Goal: Task Accomplishment & Management: Manage account settings

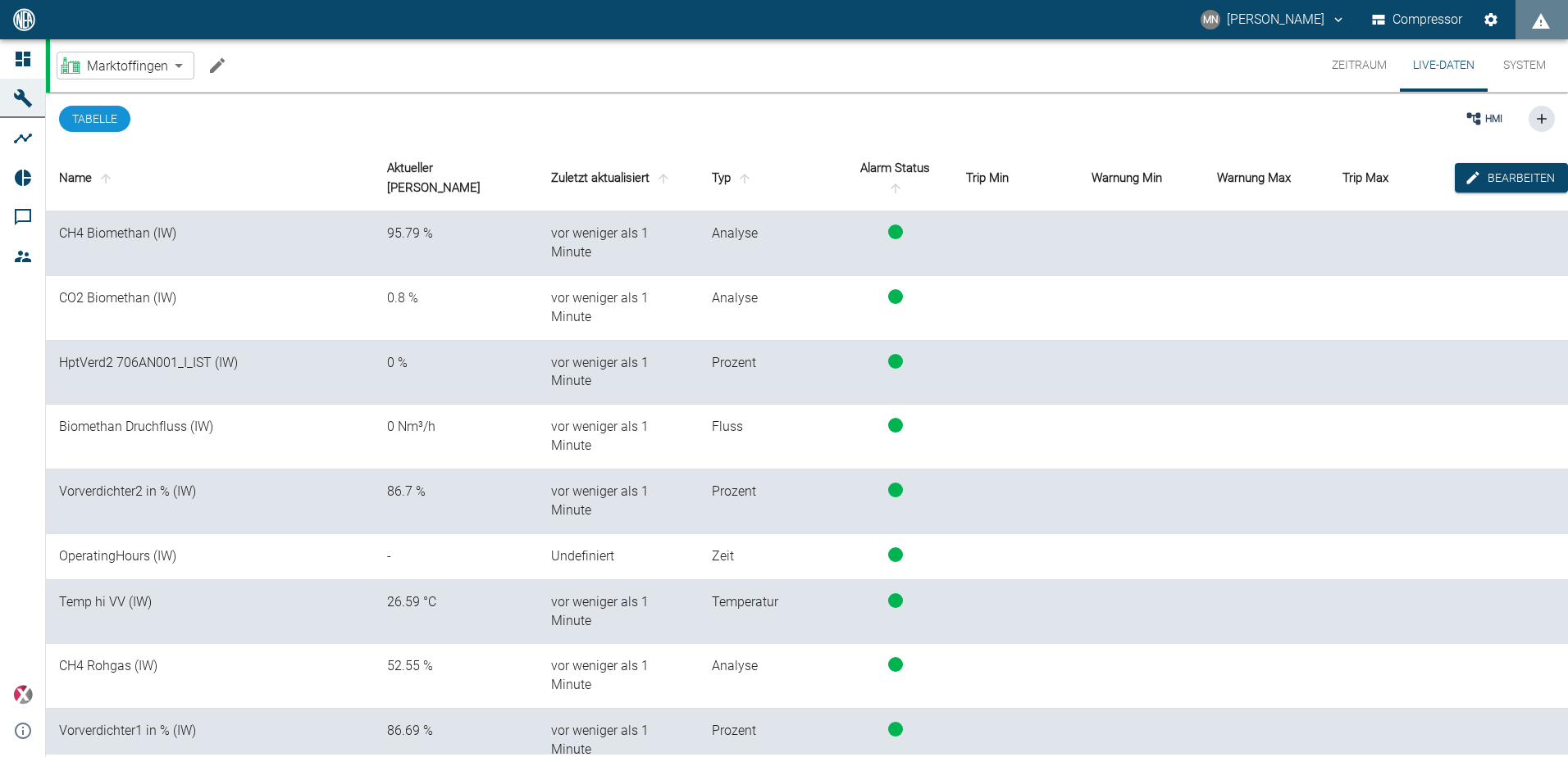
scroll to position [2, 0]
click at [219, 64] on icon "Machine bearbeiten" at bounding box center [217, 65] width 15 height 15
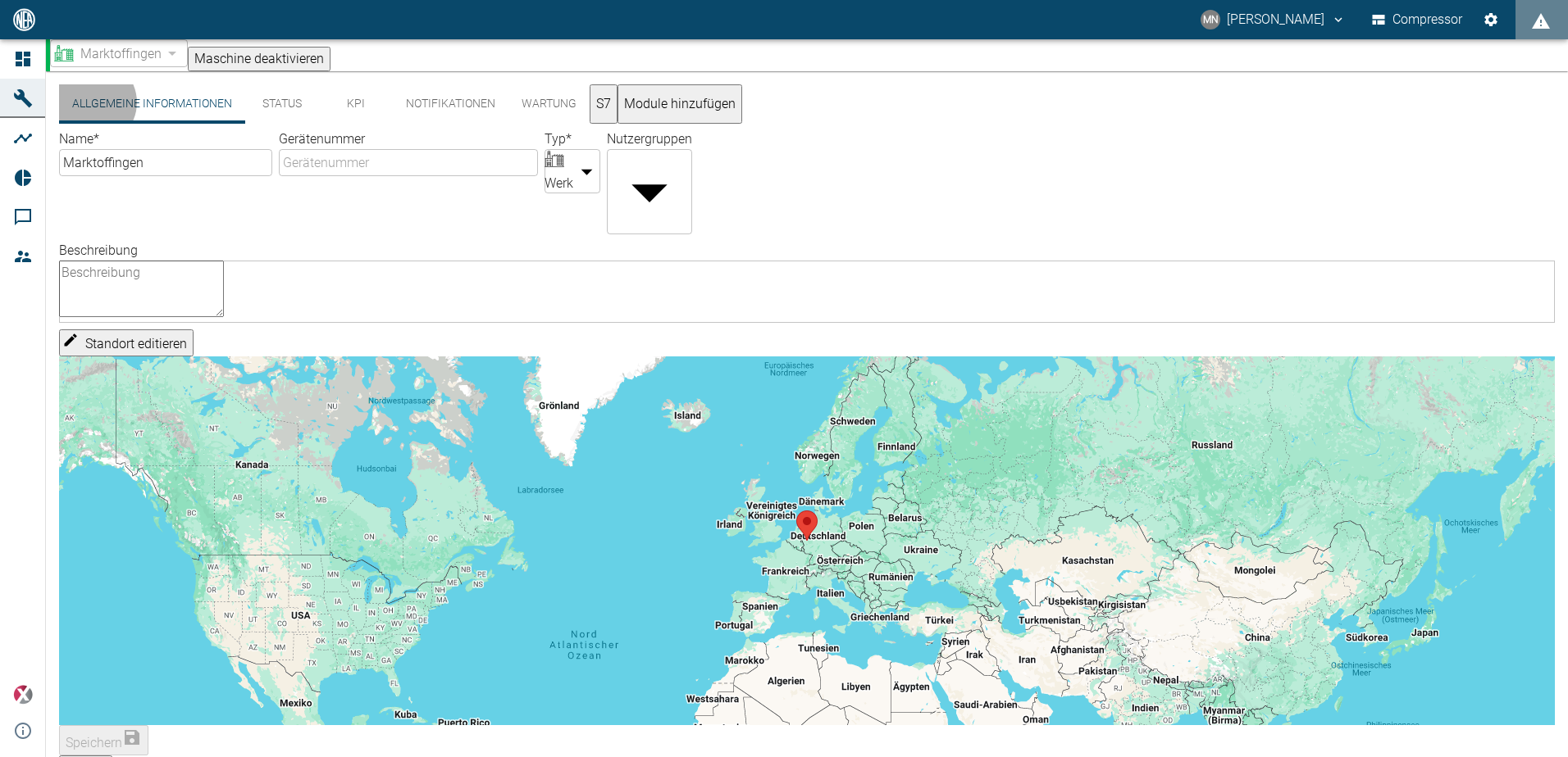
click at [617, 109] on button "S7" at bounding box center [603, 104] width 28 height 39
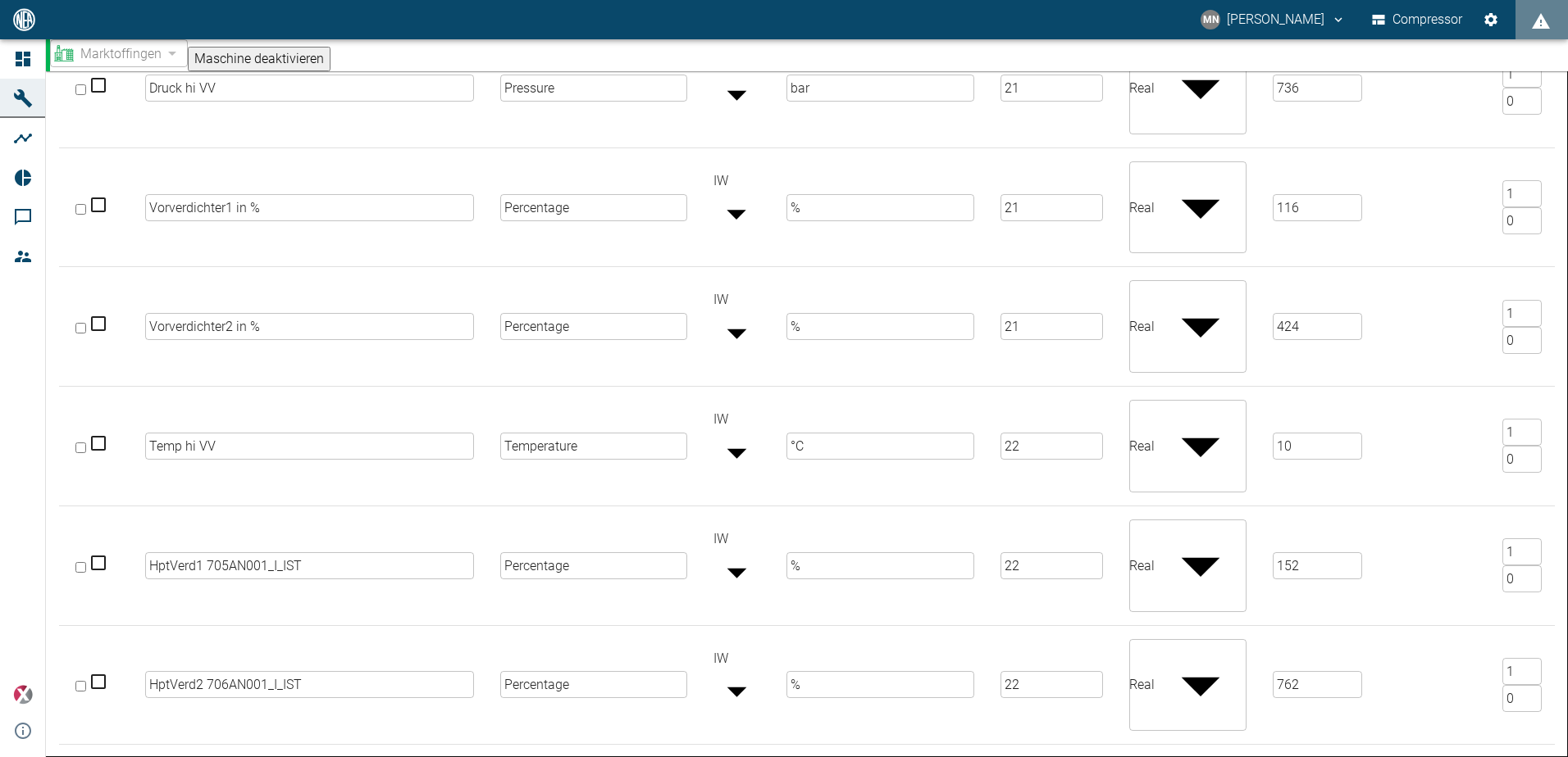
scroll to position [571, 0]
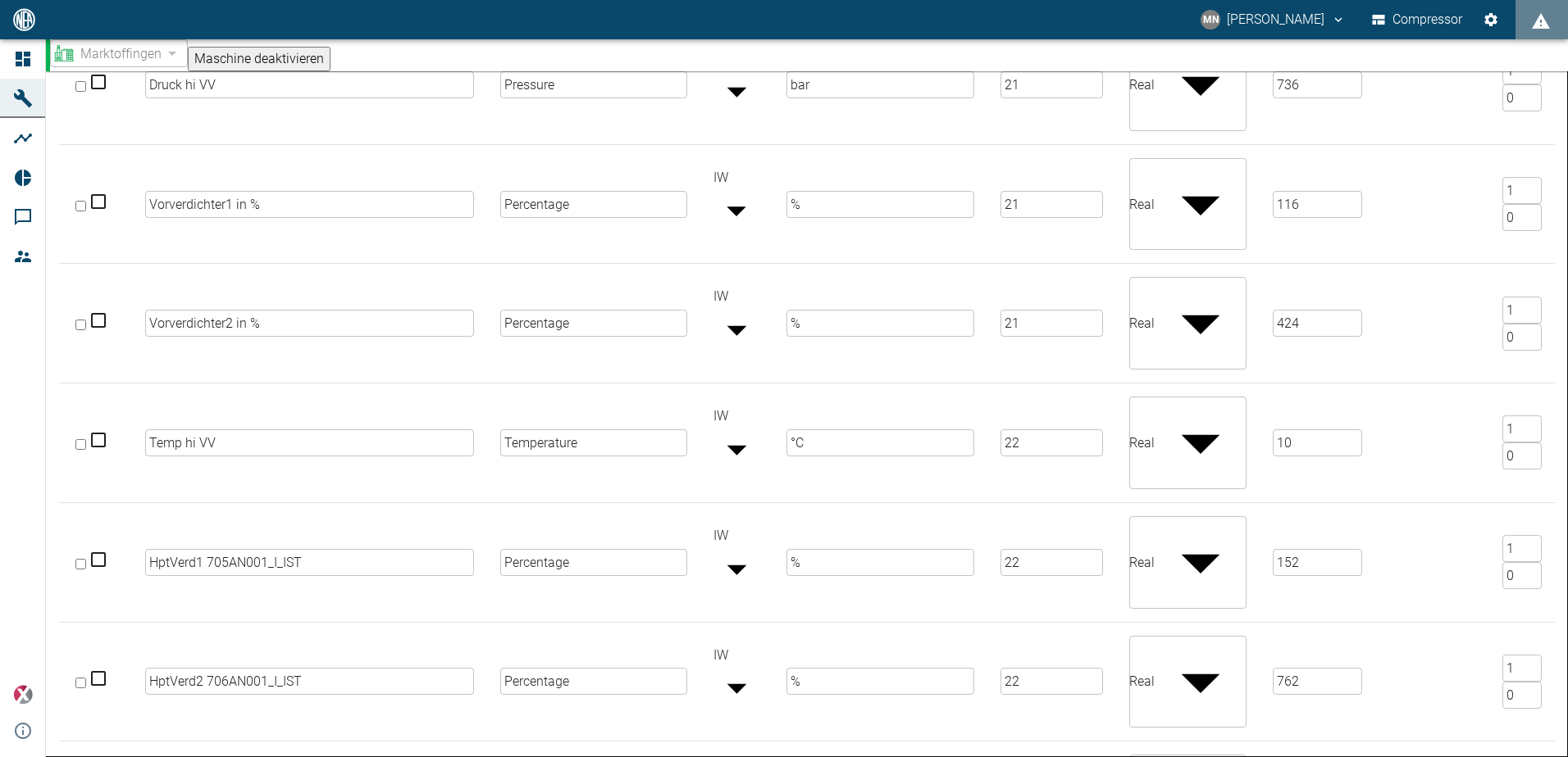
type input "Biomethan Durchfluss Trokng Reg"
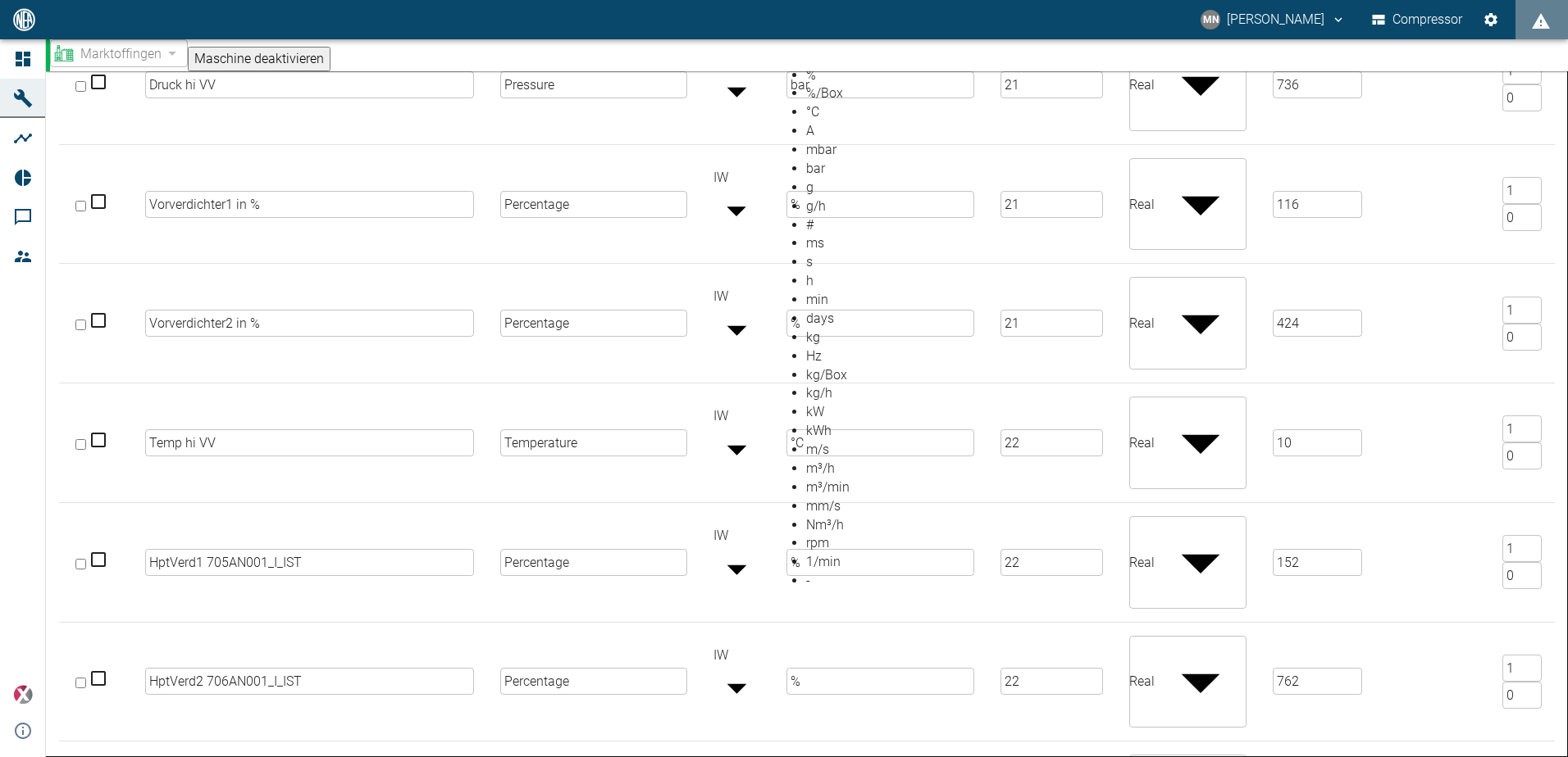
scroll to position [441, 0]
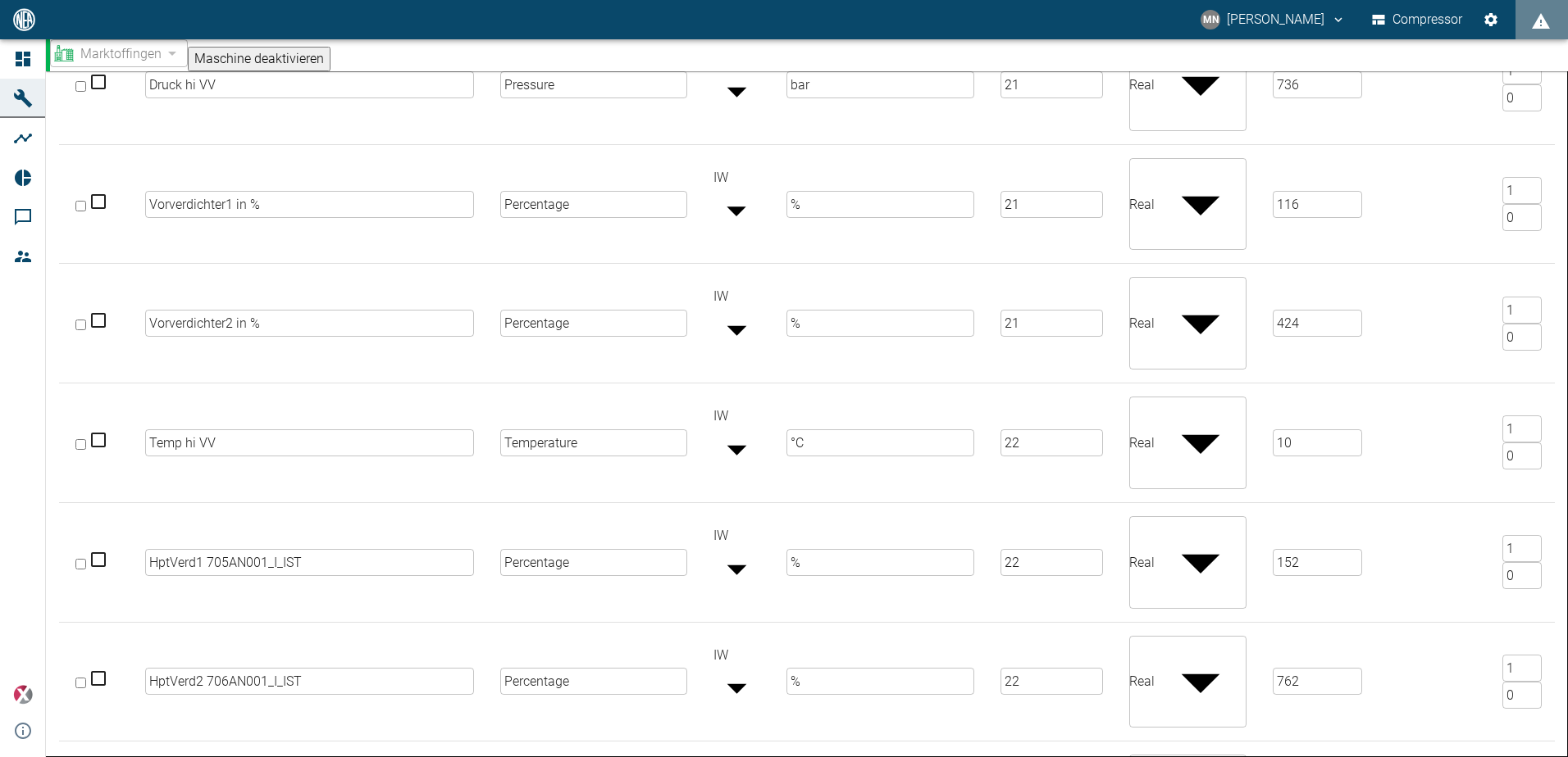
type input "23"
type input "2644"
type input "Biomethan Druchfluss, 731CF001"
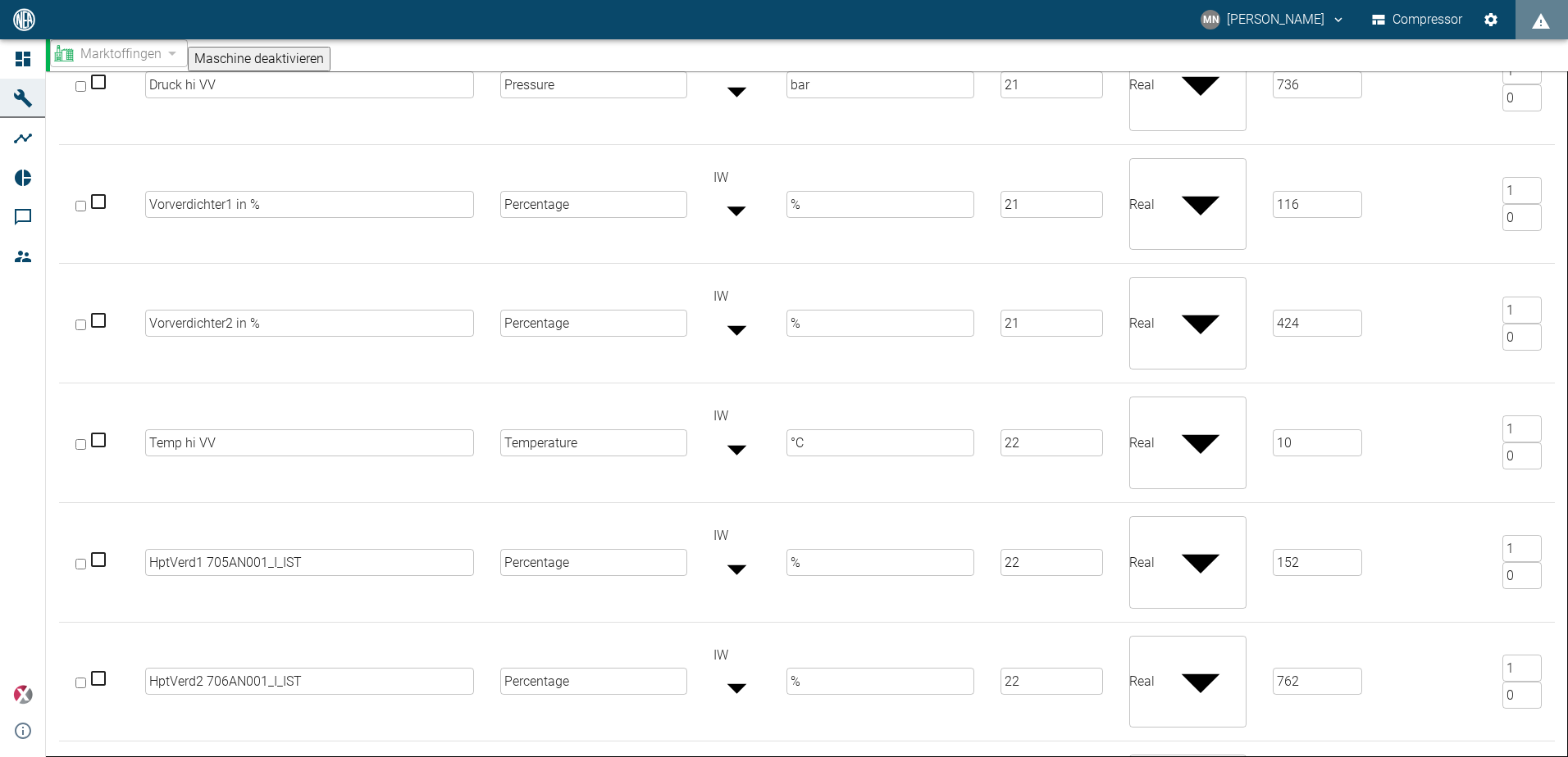
type input "Biomethan Durchfluss Trokng Reg, 732CF001"
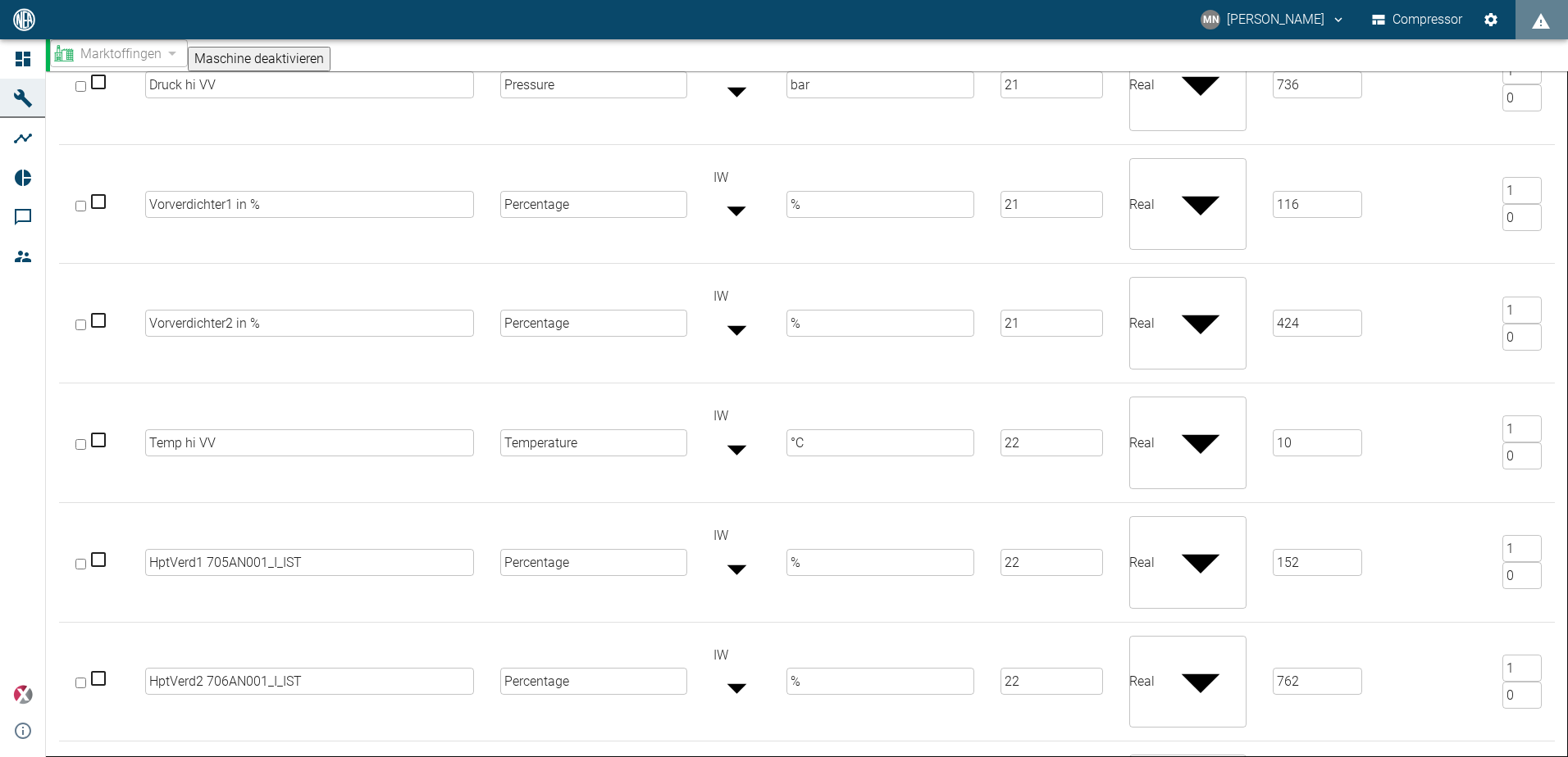
type input "Druchfluss Biomethan , 731CF001"
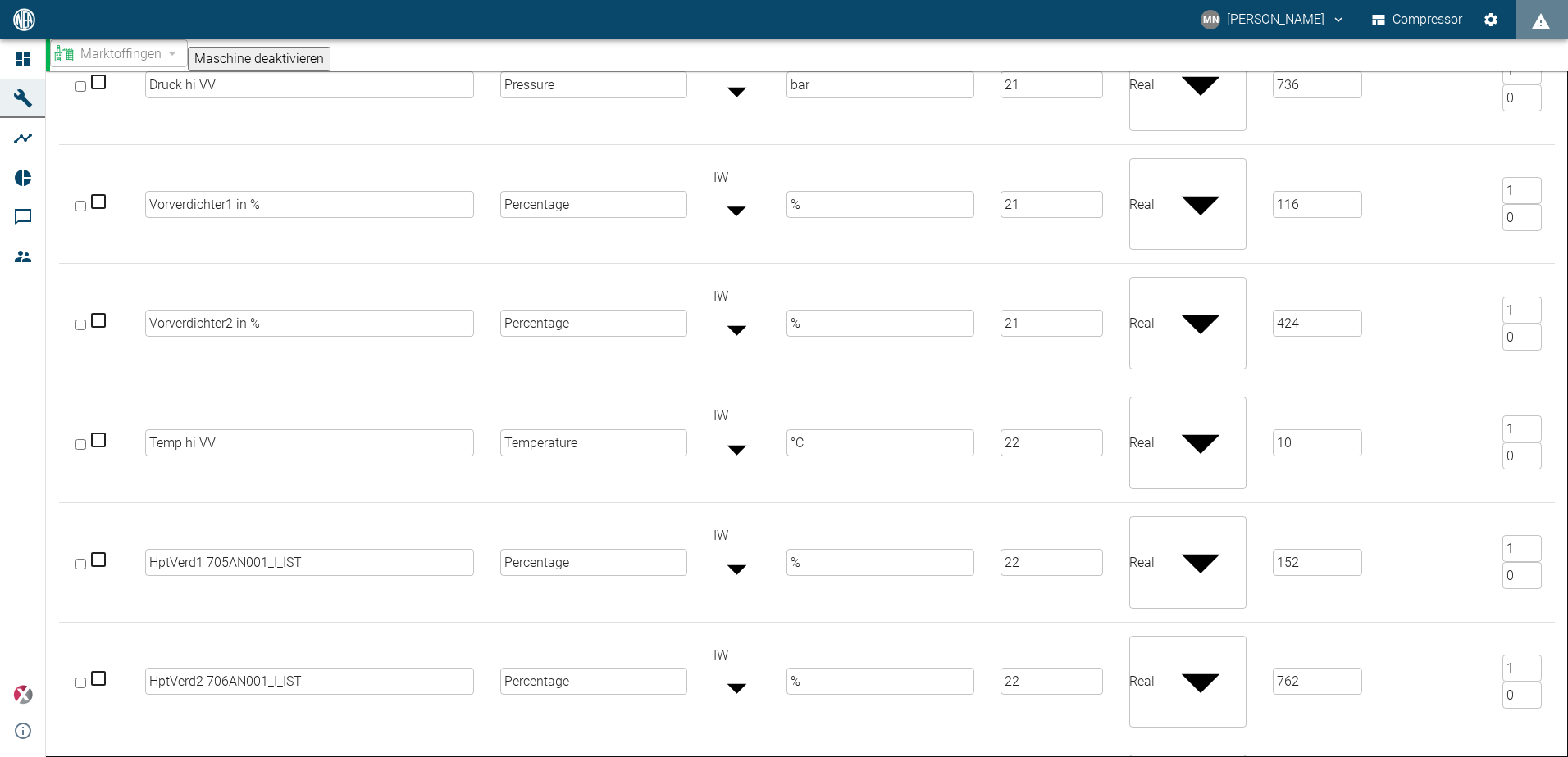
drag, startPoint x: 247, startPoint y: 621, endPoint x: 158, endPoint y: 621, distance: 89.0
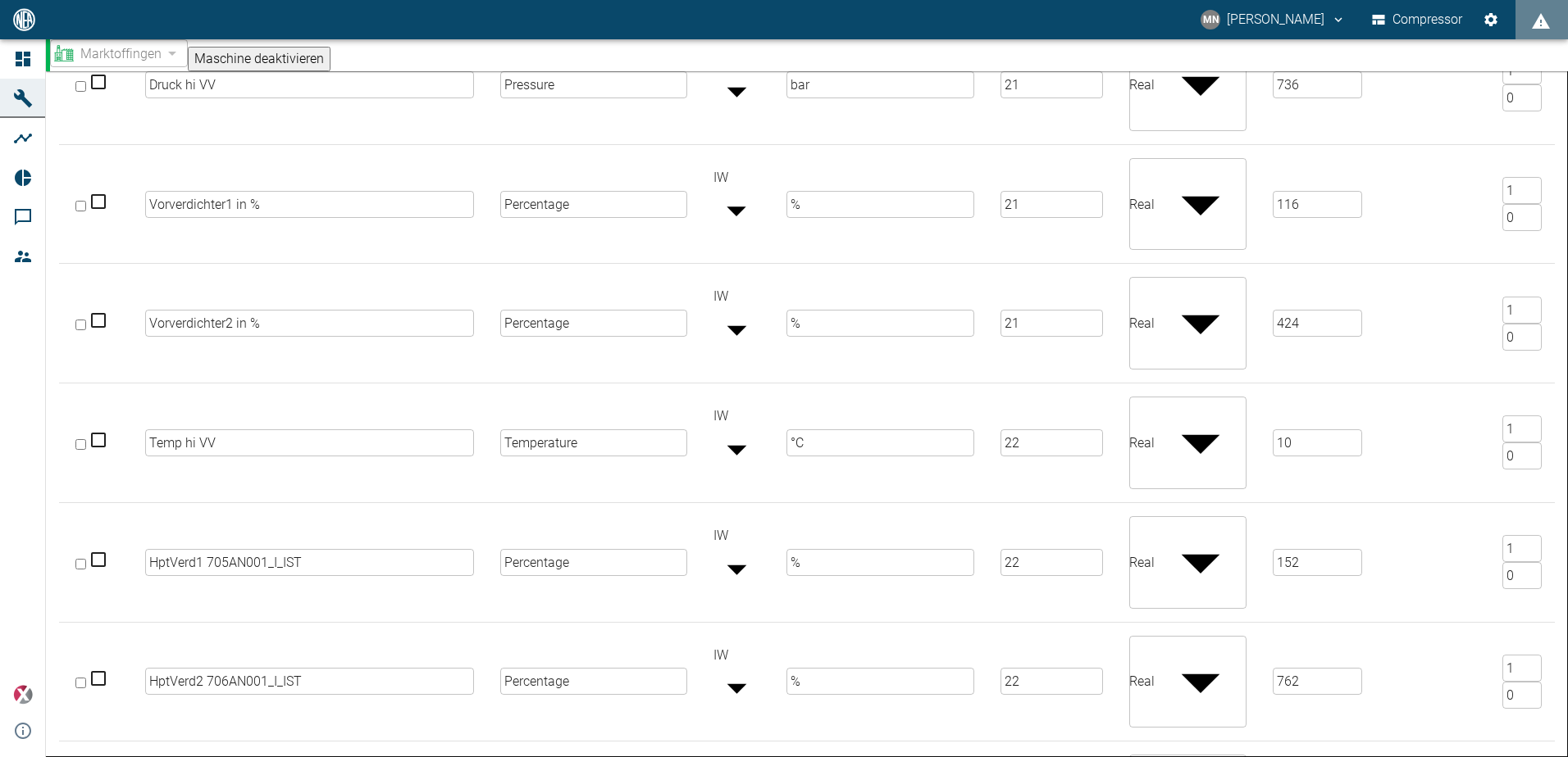
type input "Durchfluss Trocknung Reg, 732CF001"
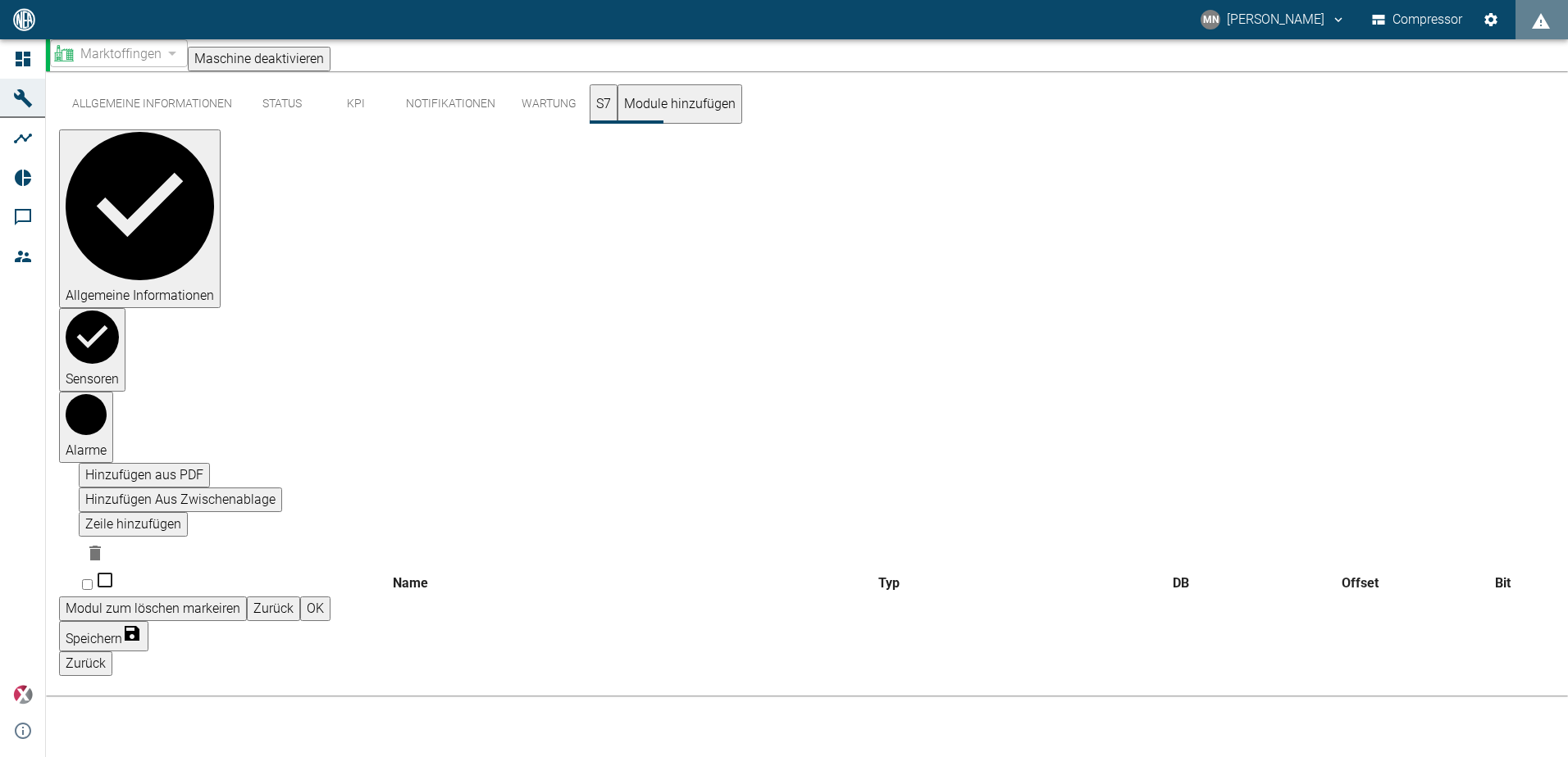
click at [300, 596] on button "Zurück" at bounding box center [273, 608] width 53 height 24
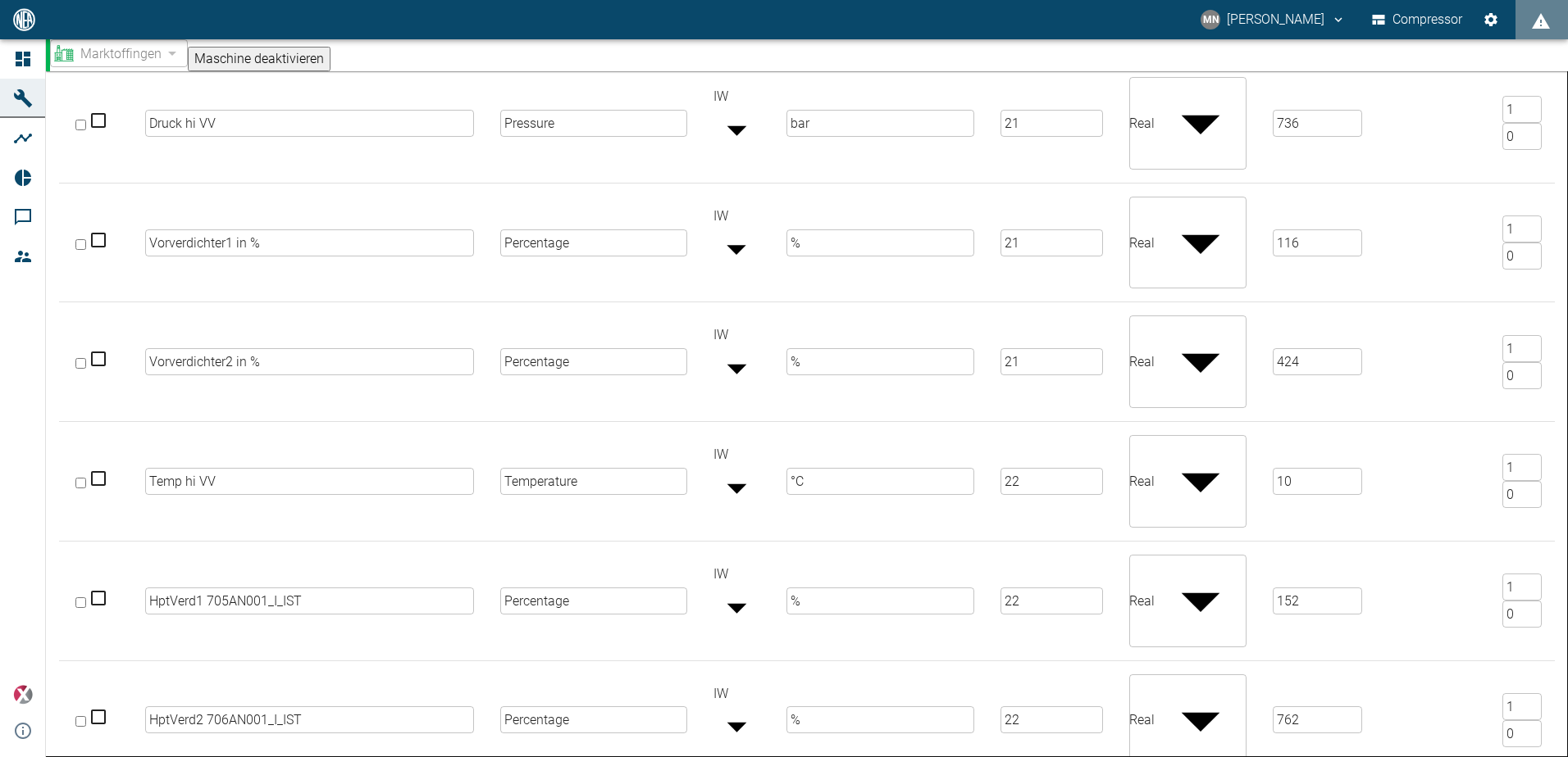
scroll to position [571, 0]
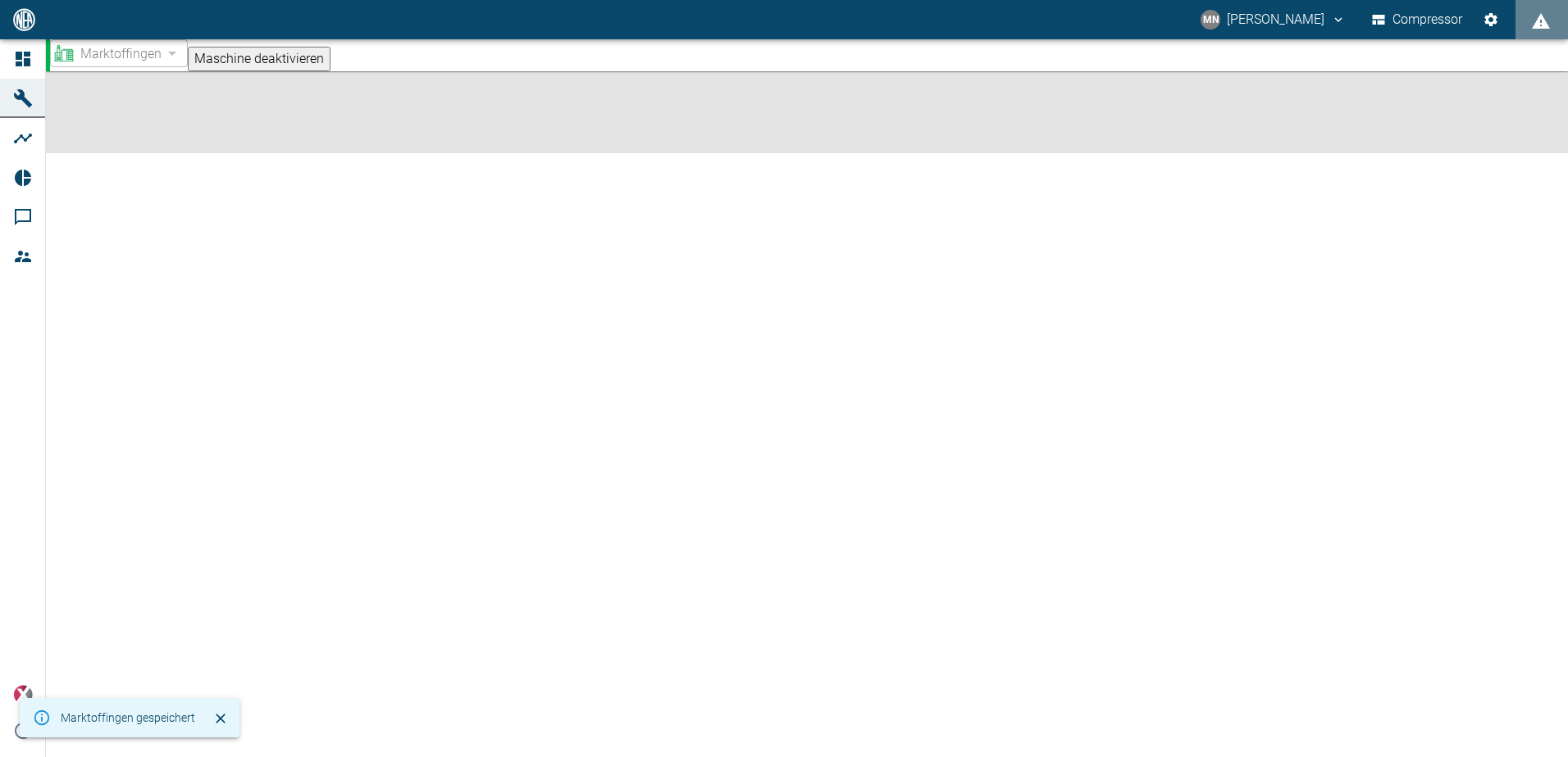
scroll to position [0, 0]
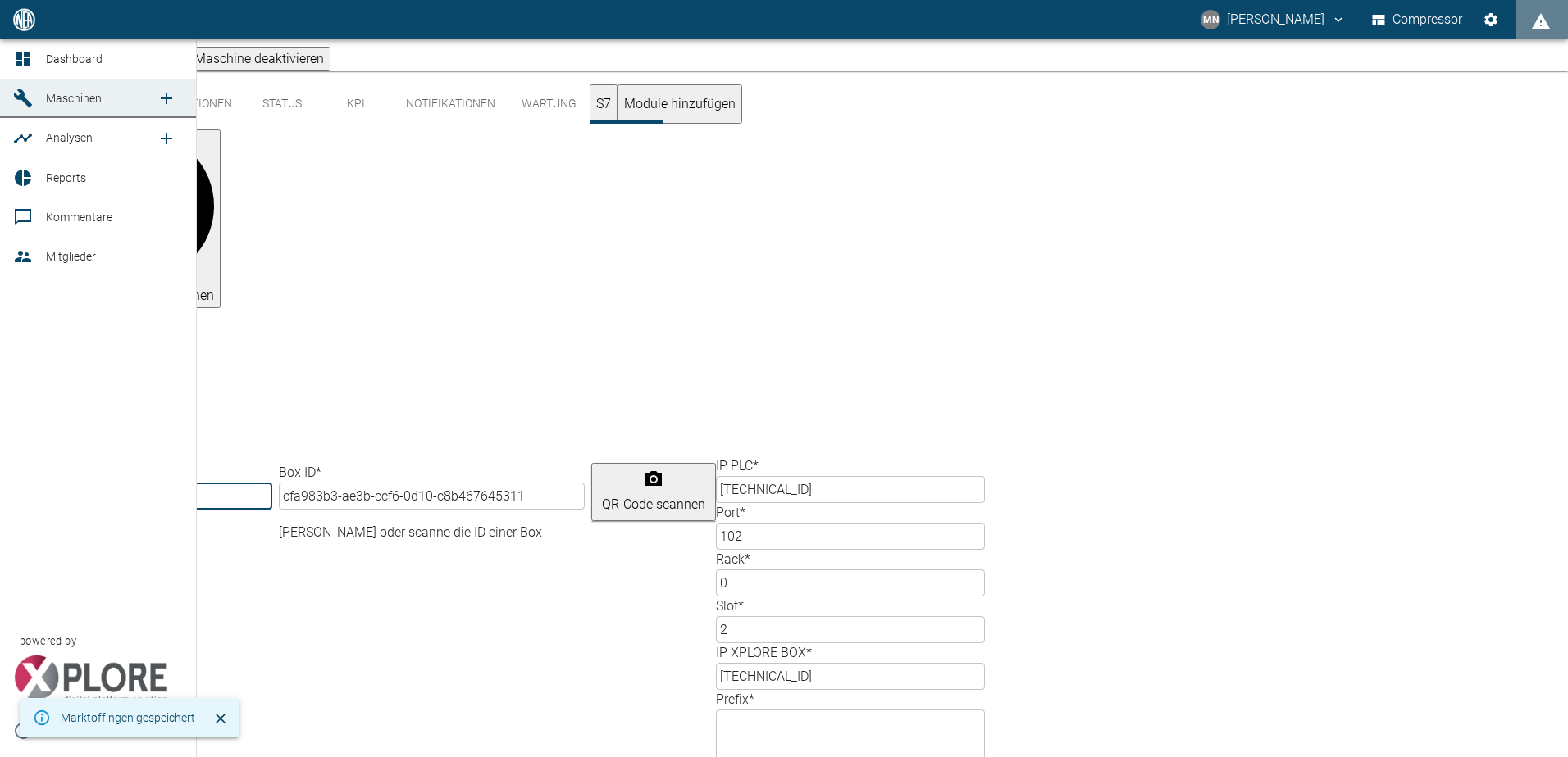
drag, startPoint x: 35, startPoint y: 102, endPoint x: 26, endPoint y: 103, distance: 9.1
click at [27, 102] on icon at bounding box center [22, 98] width 18 height 18
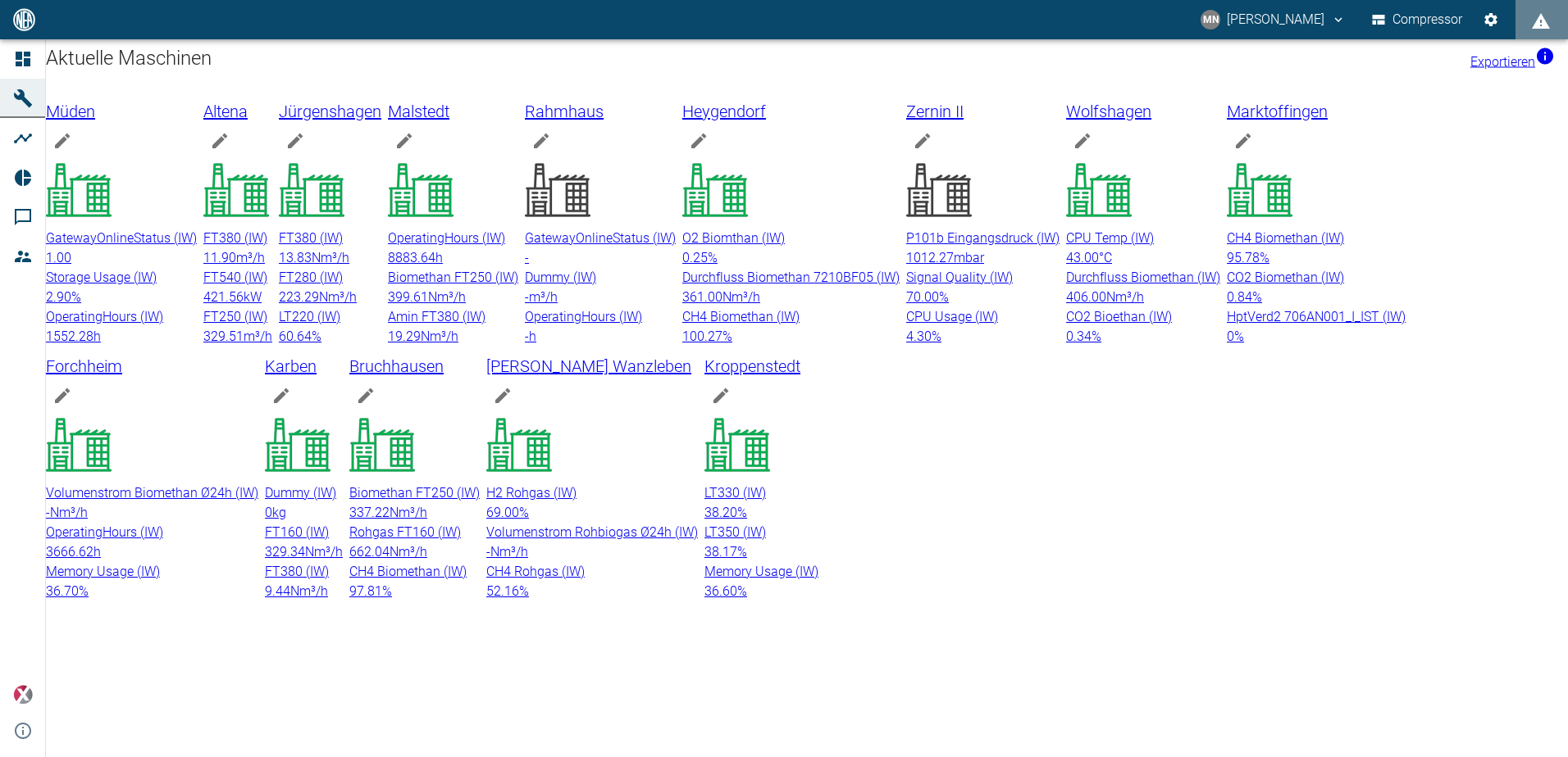
click at [1227, 268] on div "CH4 Biomethan (IW) 95.78 %" at bounding box center [1316, 249] width 179 height 39
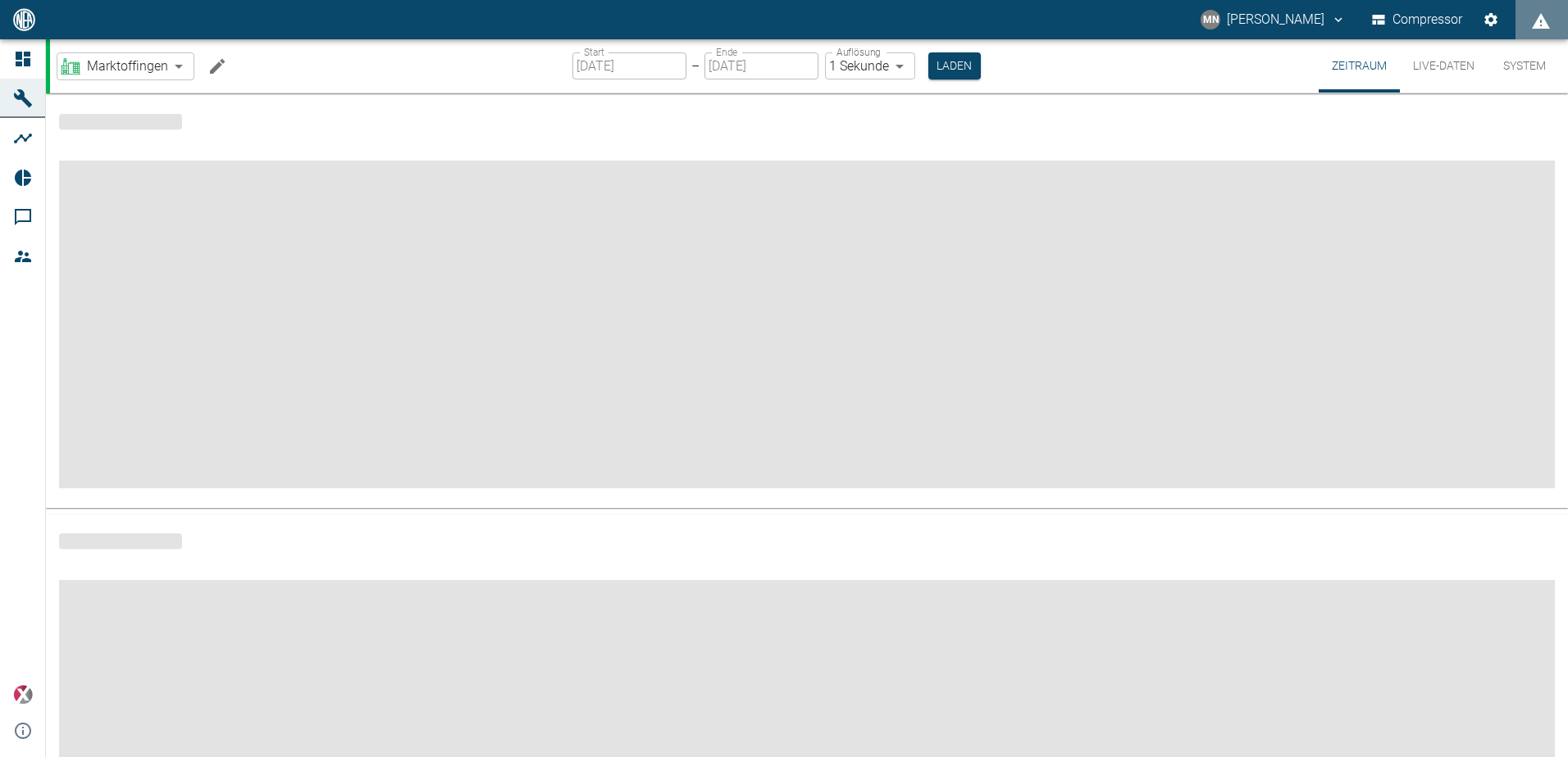
click at [1439, 68] on button "Live-Daten" at bounding box center [1444, 65] width 88 height 53
